Goal: Download file/media

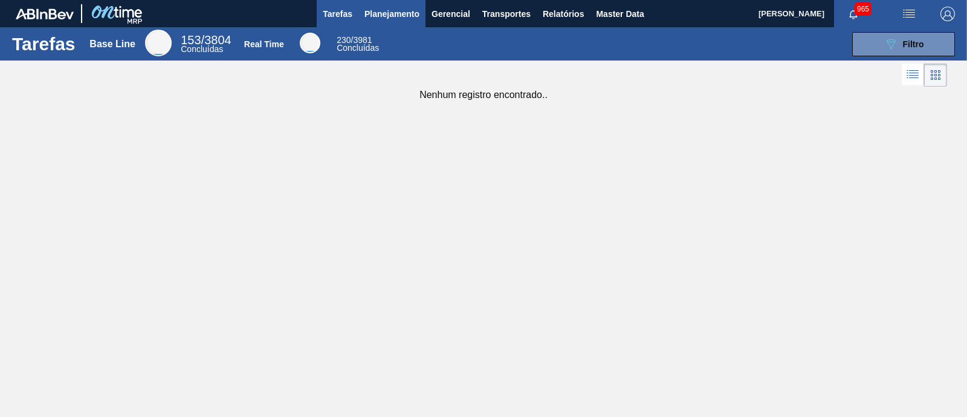
click at [386, 13] on span "Planejamento" at bounding box center [392, 14] width 55 height 15
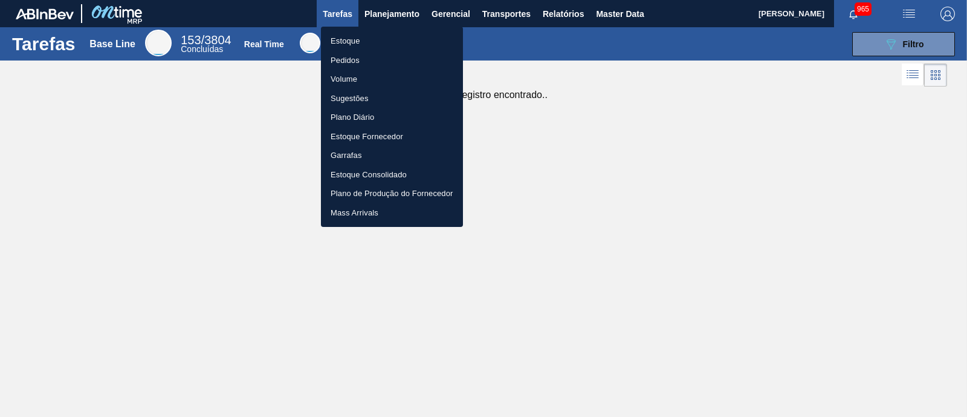
click at [560, 13] on div at bounding box center [483, 208] width 967 height 417
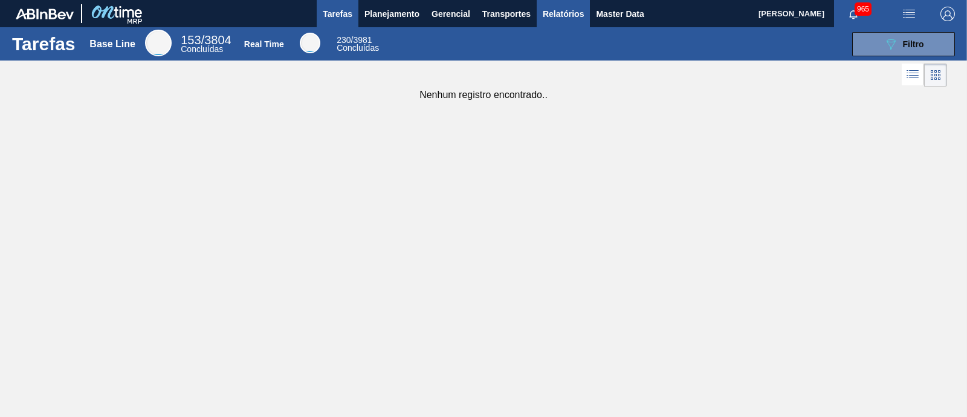
click at [557, 20] on span "Relatórios" at bounding box center [563, 14] width 41 height 15
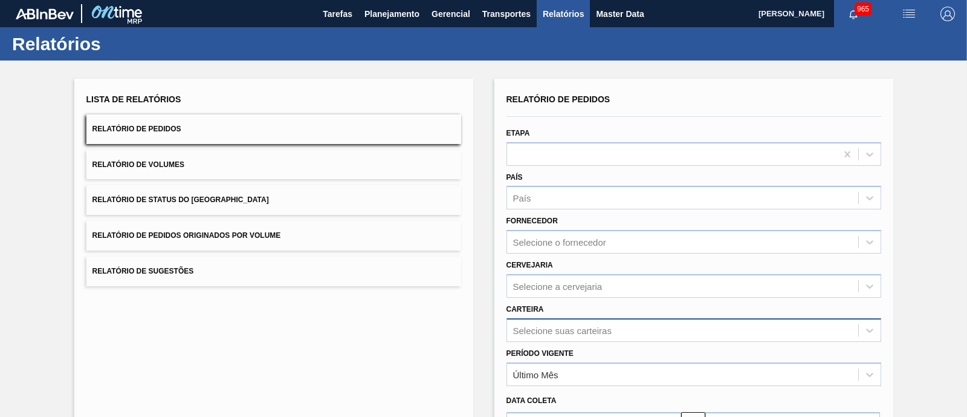
scroll to position [141, 0]
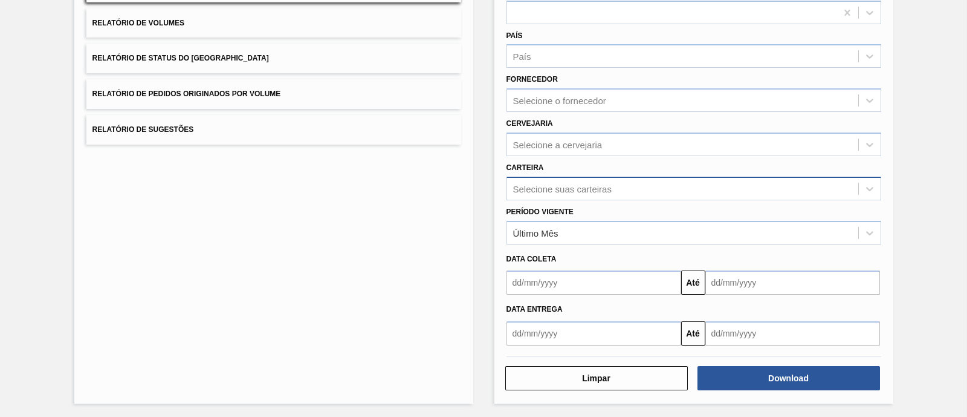
click at [564, 180] on div "Selecione suas carteiras" at bounding box center [682, 189] width 351 height 18
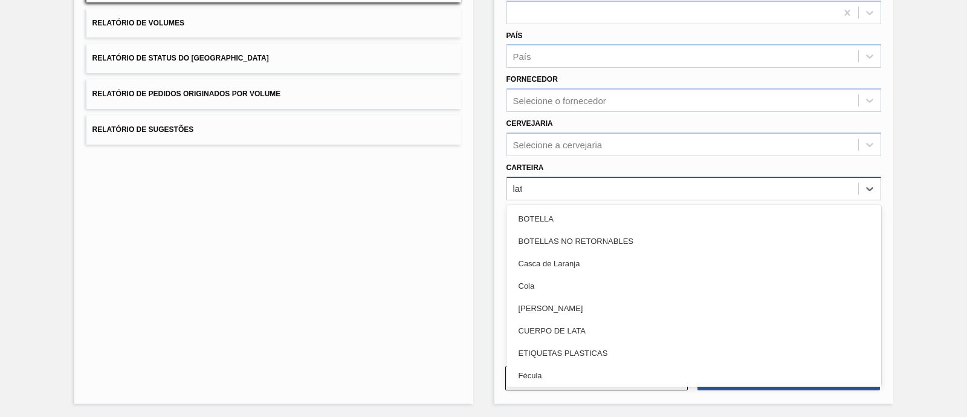
type input "lata"
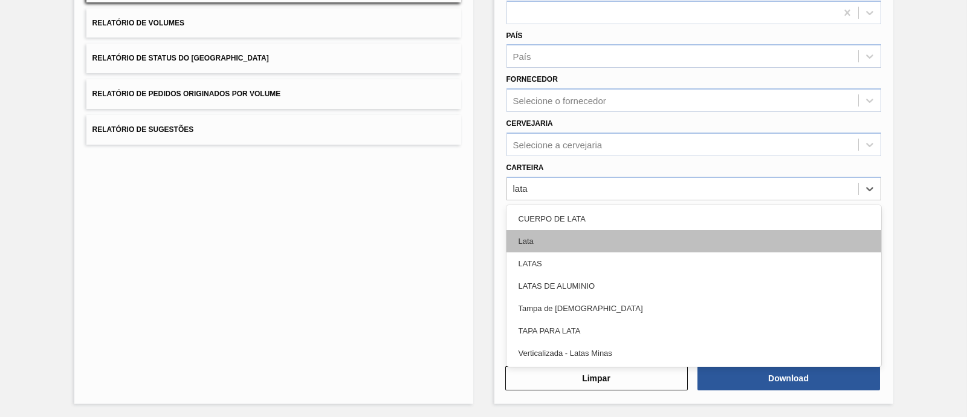
click at [536, 237] on div "Lata" at bounding box center [694, 241] width 375 height 22
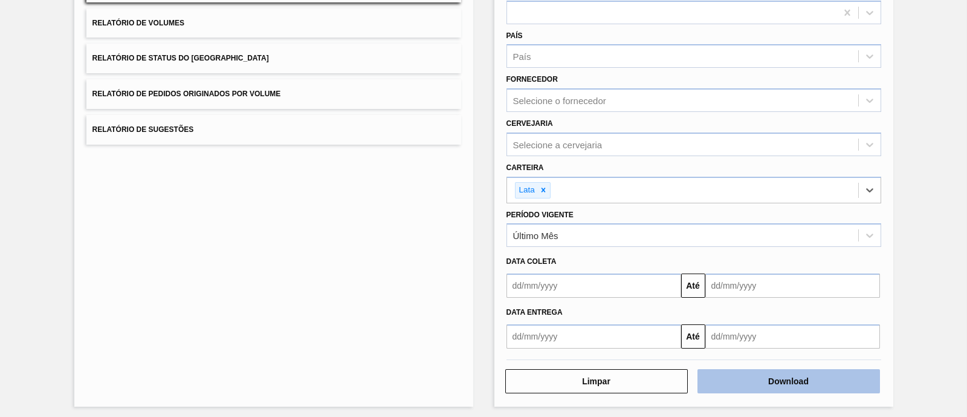
click at [770, 380] on button "Download" at bounding box center [789, 381] width 183 height 24
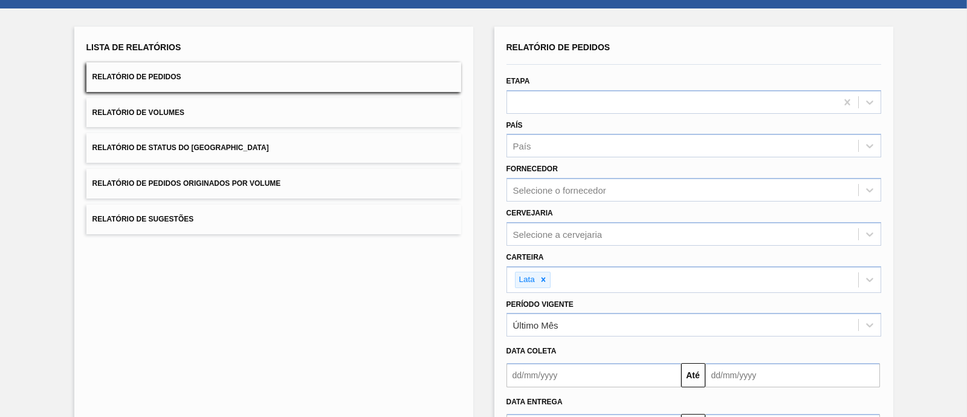
scroll to position [0, 0]
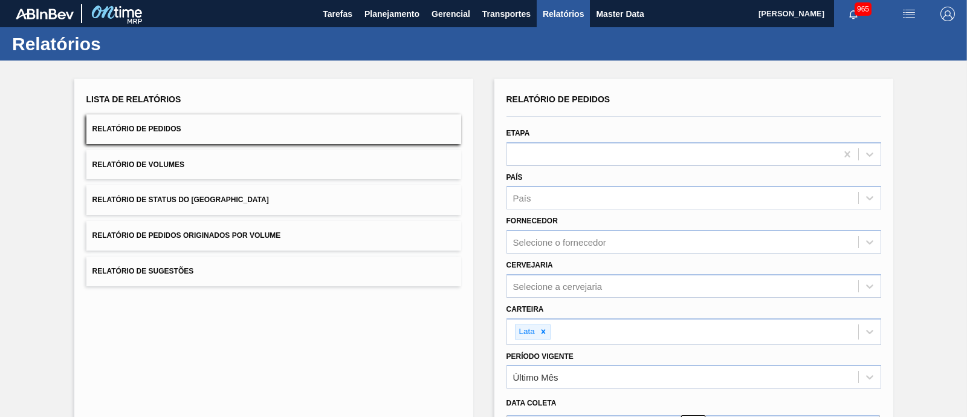
click at [201, 159] on button "Relatório de Volumes" at bounding box center [273, 165] width 375 height 30
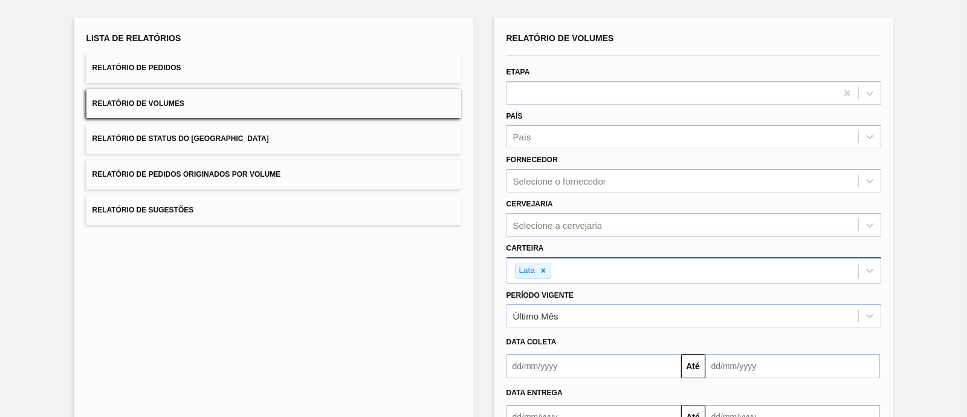
scroll to position [144, 0]
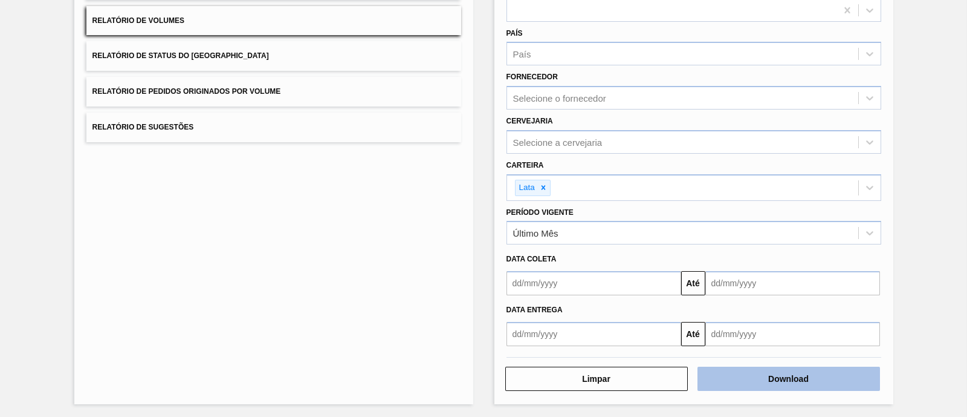
click at [765, 386] on button "Download" at bounding box center [789, 378] width 183 height 24
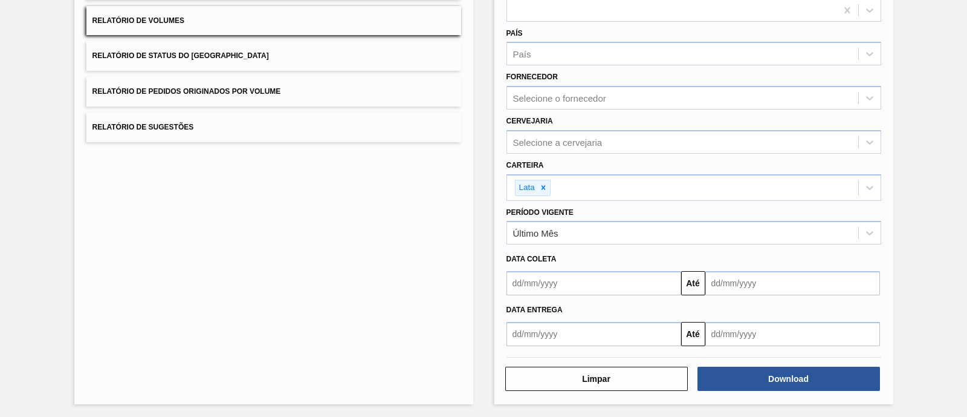
click at [219, 117] on button "Relatório de Sugestões" at bounding box center [273, 127] width 375 height 30
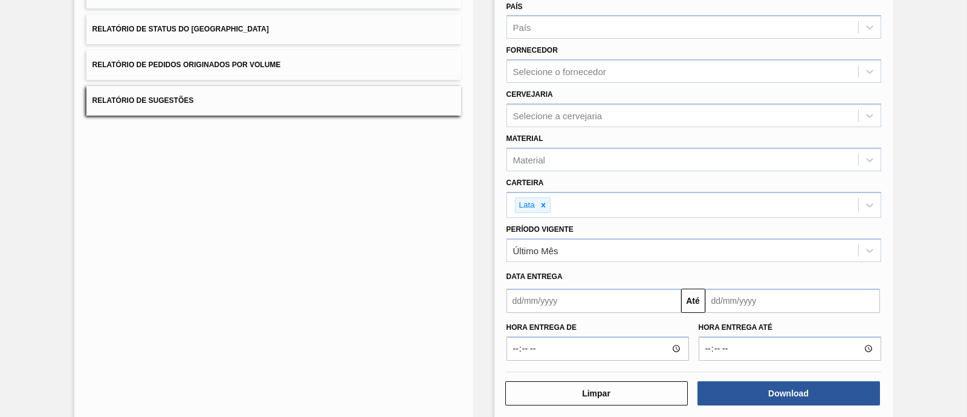
scroll to position [184, 0]
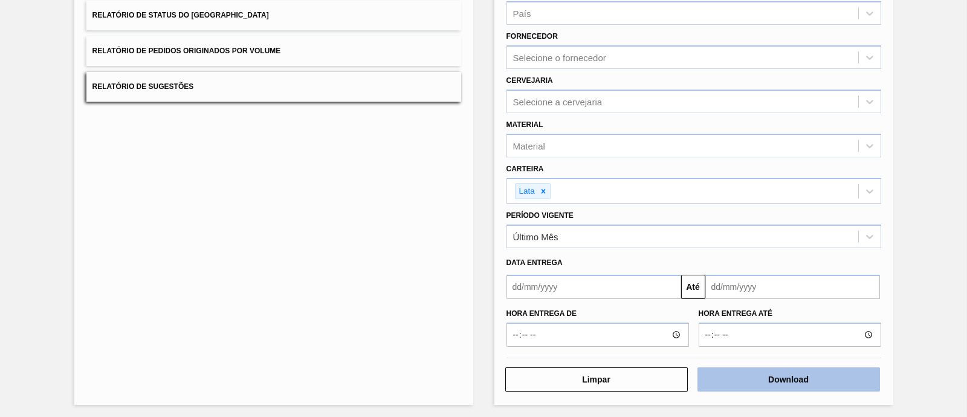
click at [771, 376] on button "Download" at bounding box center [789, 379] width 183 height 24
